Goal: Task Accomplishment & Management: Use online tool/utility

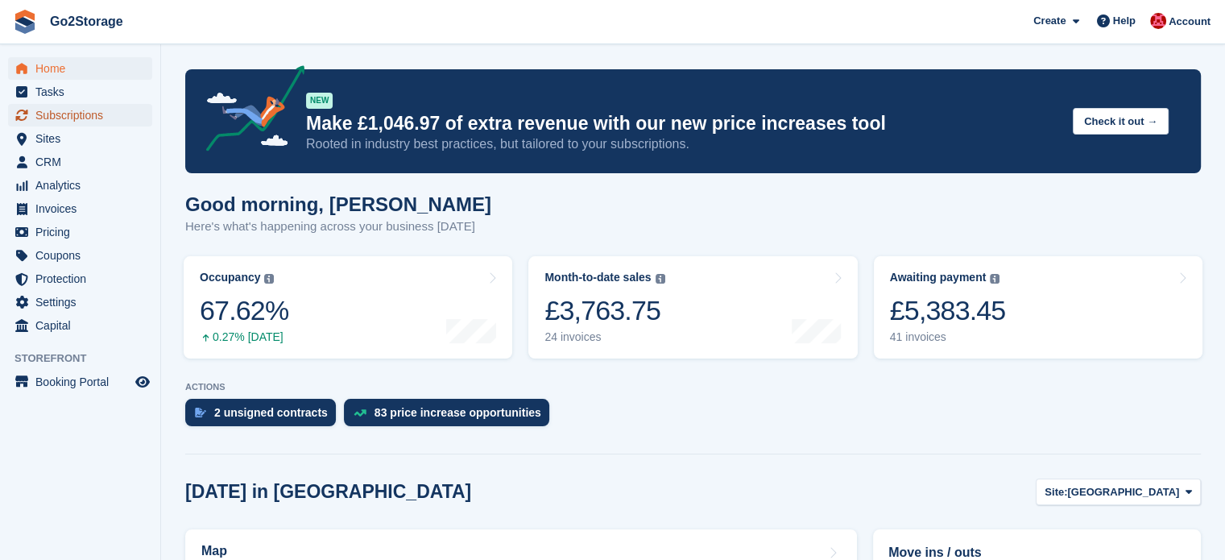
click at [81, 112] on span "Subscriptions" at bounding box center [83, 115] width 97 height 23
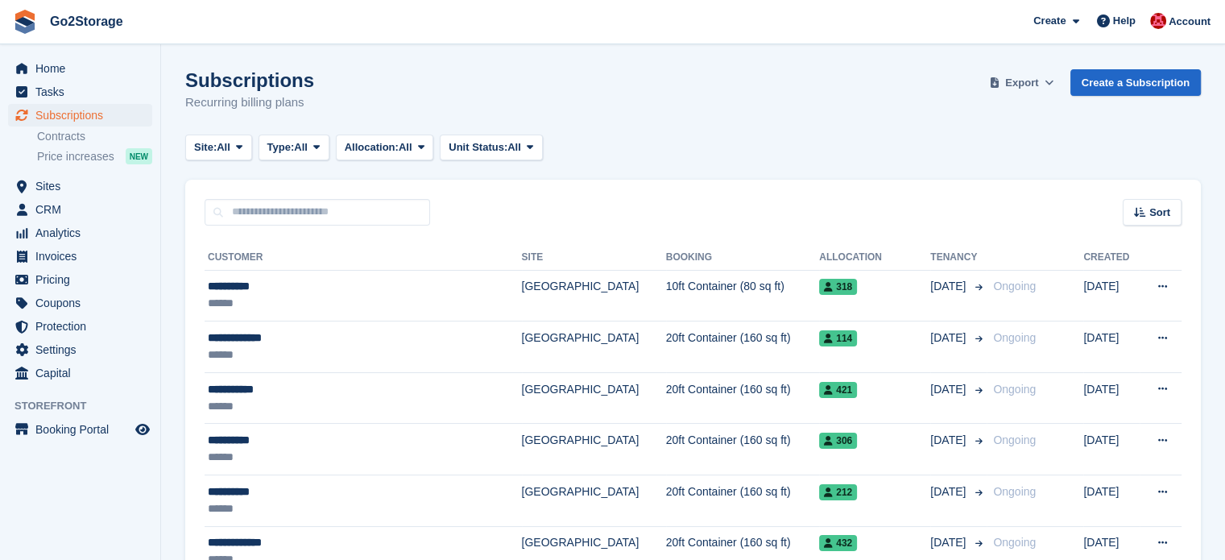
click at [1031, 80] on span "Export" at bounding box center [1021, 83] width 33 height 16
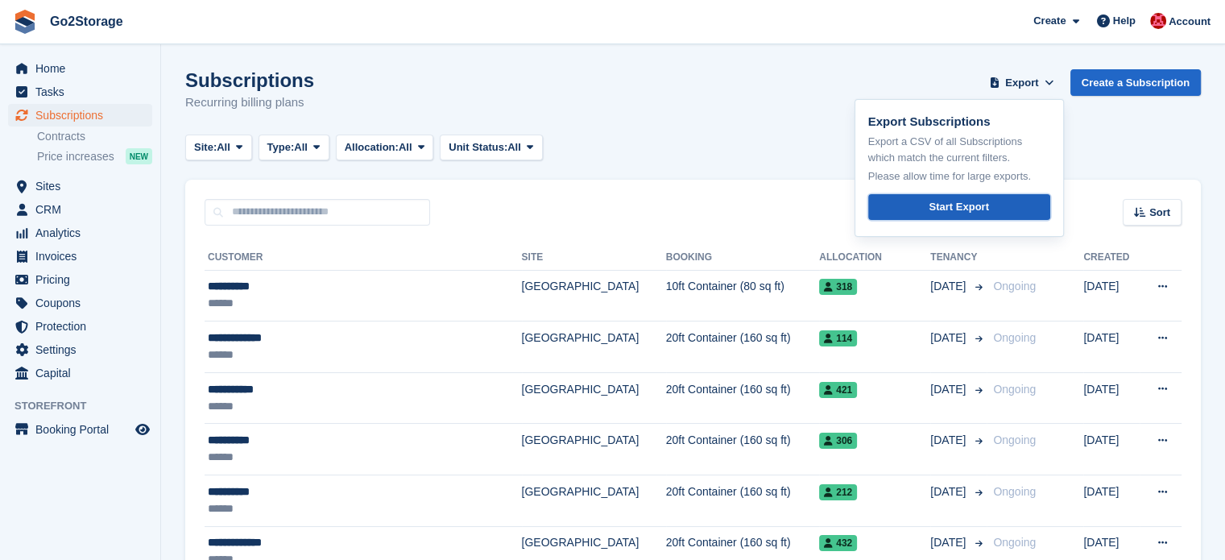
click at [921, 196] on link "Start Export" at bounding box center [959, 207] width 182 height 27
click at [742, 80] on div "Subscriptions Recurring billing plans Export Export Subscriptions Export a CSV …" at bounding box center [692, 100] width 1015 height 62
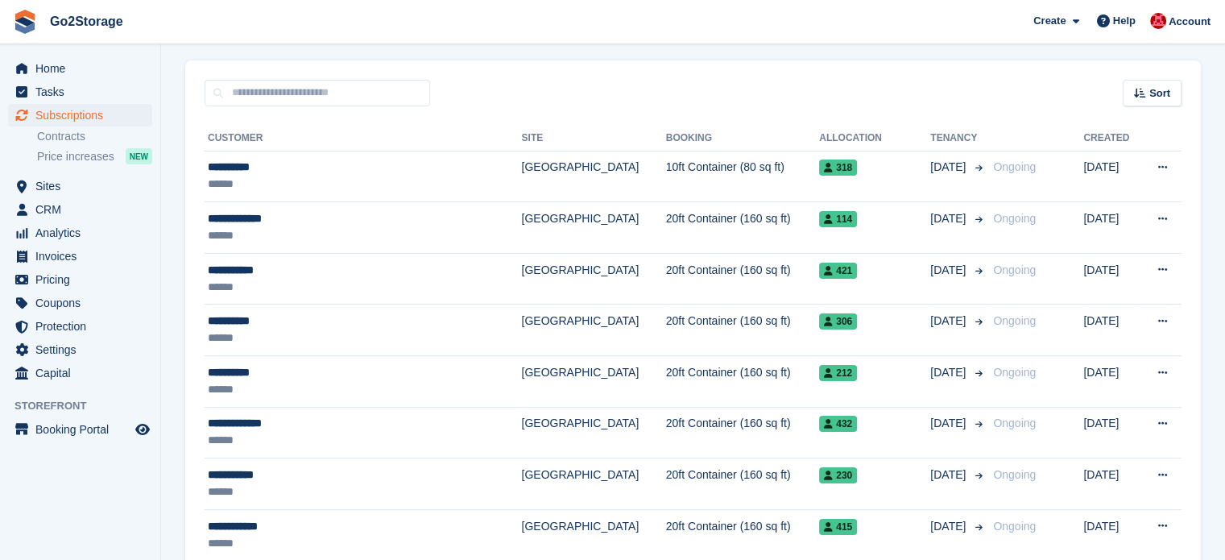
scroll to position [81, 0]
